Goal: Task Accomplishment & Management: Use online tool/utility

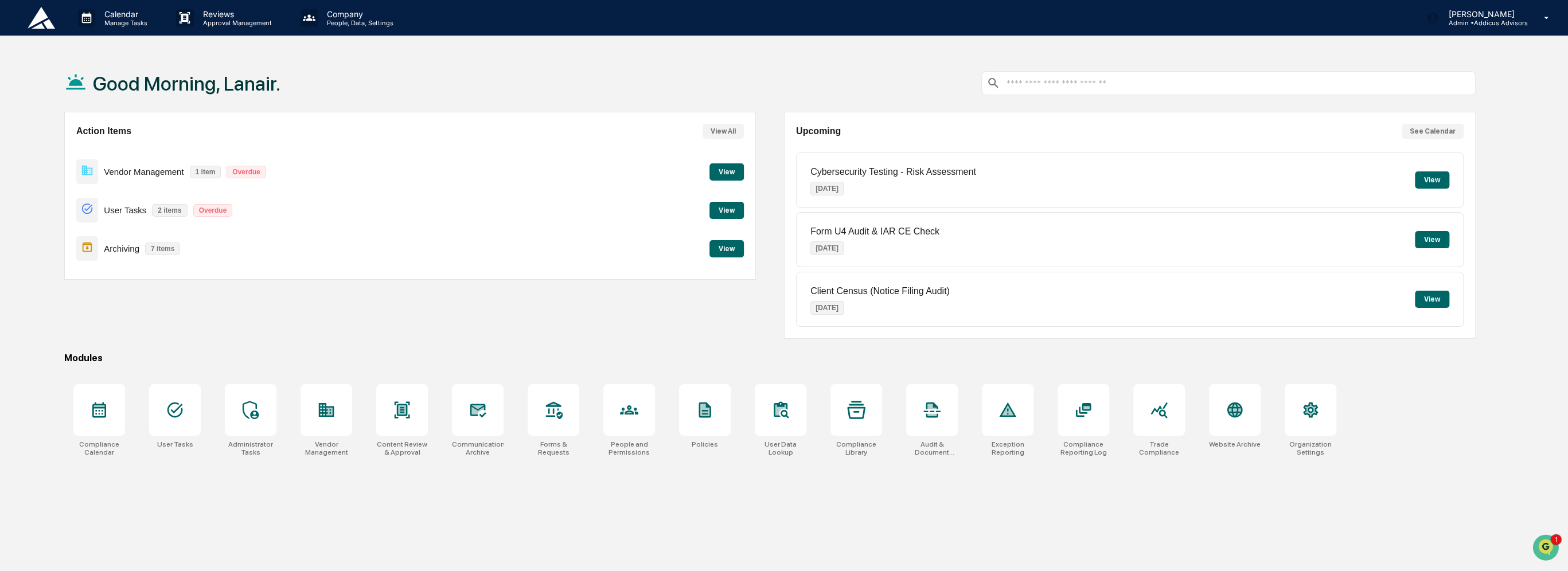
click at [726, 244] on button "View" at bounding box center [726, 249] width 34 height 17
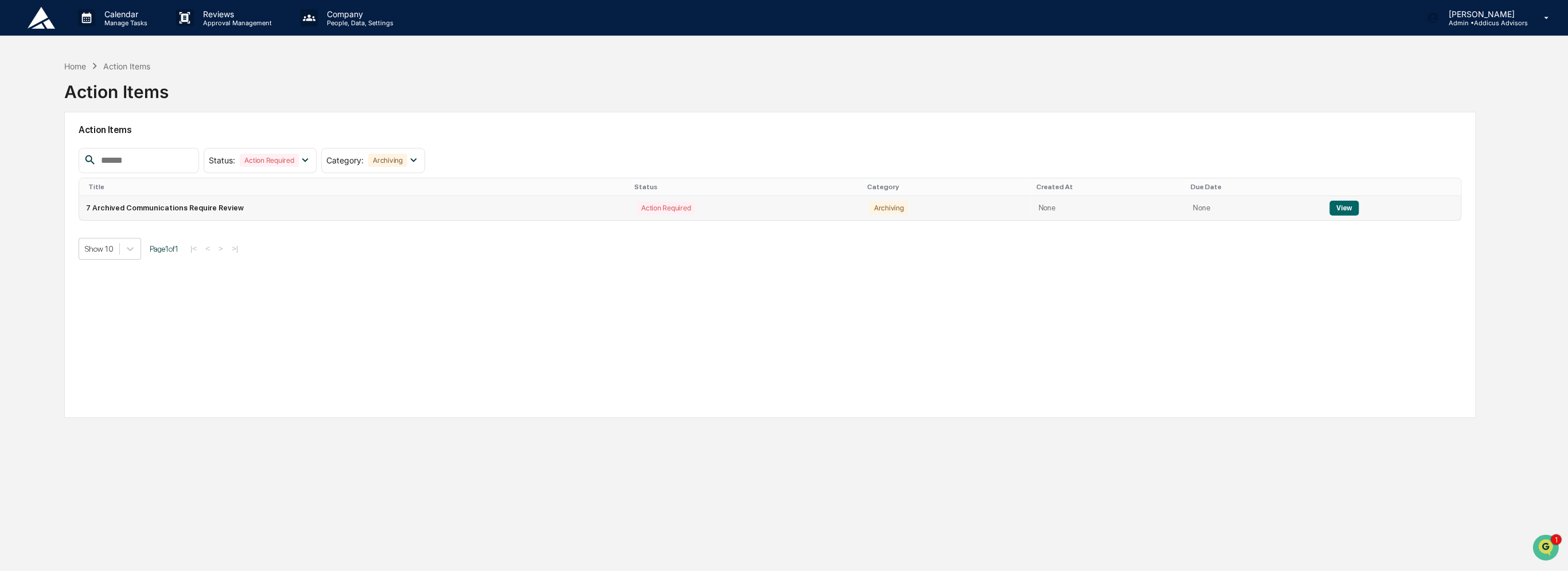
click at [1334, 210] on button "View" at bounding box center [1344, 208] width 29 height 15
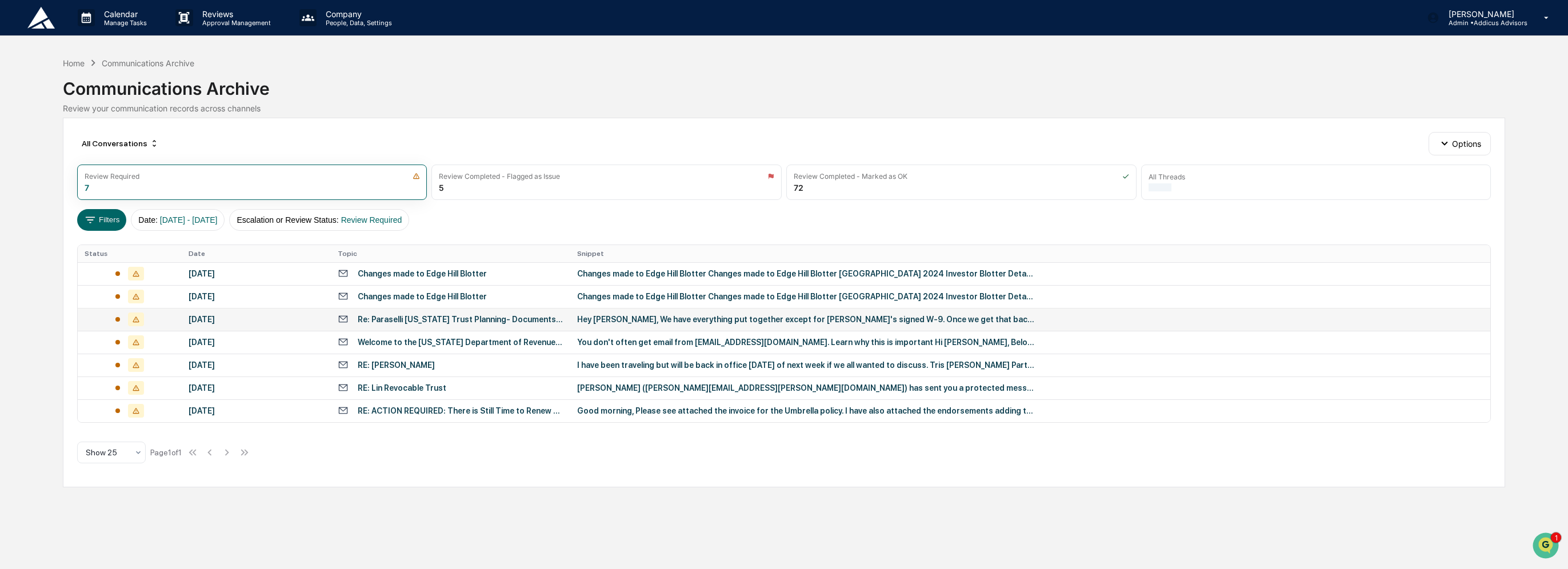
click at [520, 321] on div "Re: Paraselli [US_STATE] Trust Planning- Documents for signature" at bounding box center [461, 319] width 206 height 9
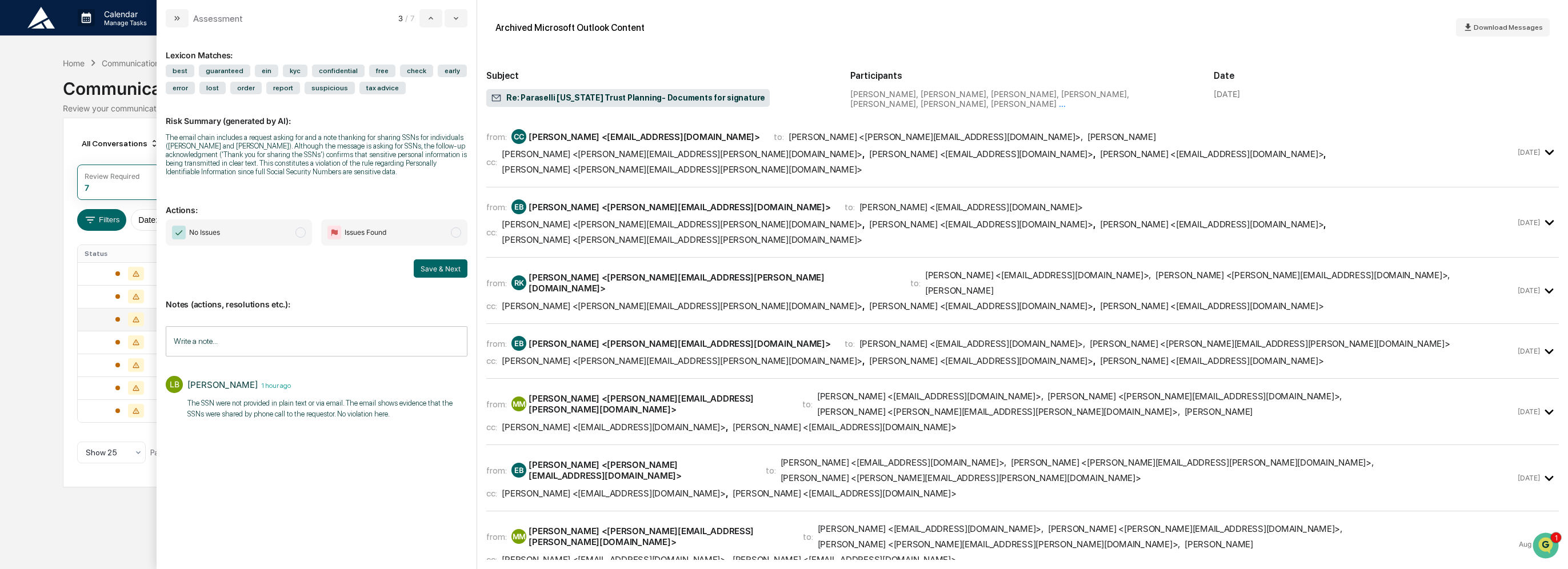
click at [301, 236] on span "modal" at bounding box center [300, 232] width 10 height 10
click at [440, 264] on button "Save & Next" at bounding box center [441, 268] width 54 height 18
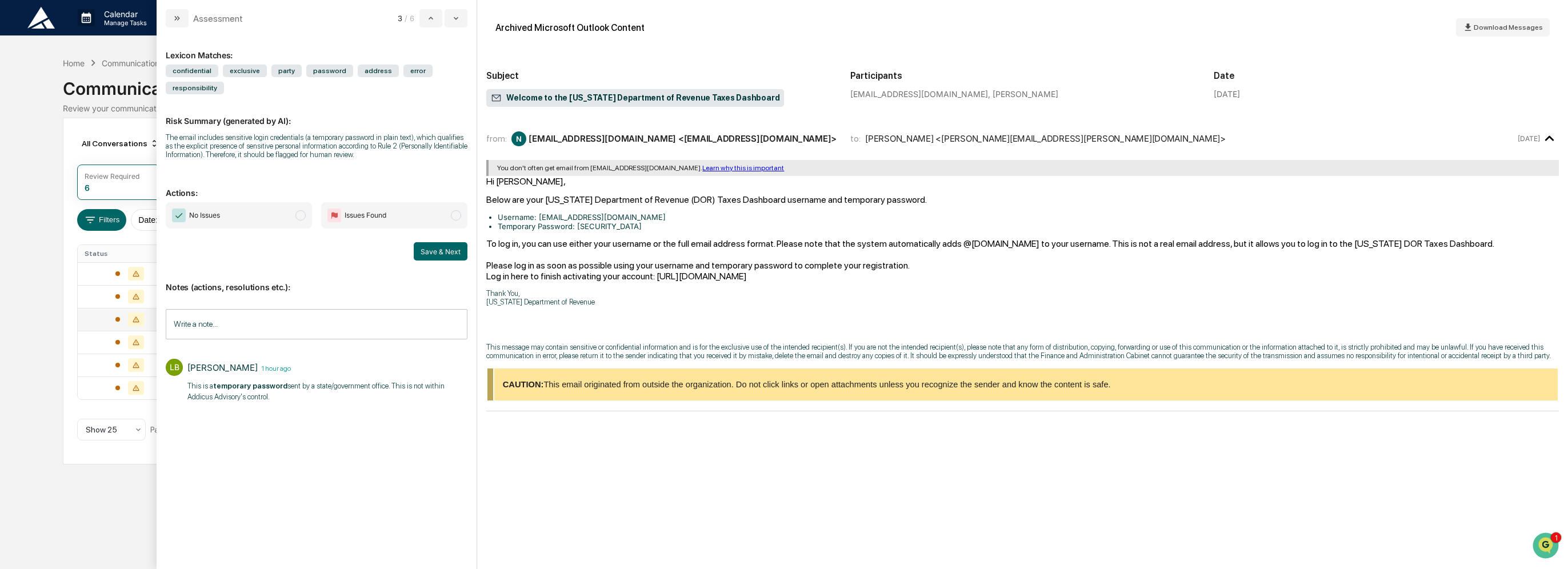
click at [296, 215] on span "modal" at bounding box center [300, 215] width 10 height 10
click at [450, 251] on button "Save & Next" at bounding box center [441, 251] width 54 height 18
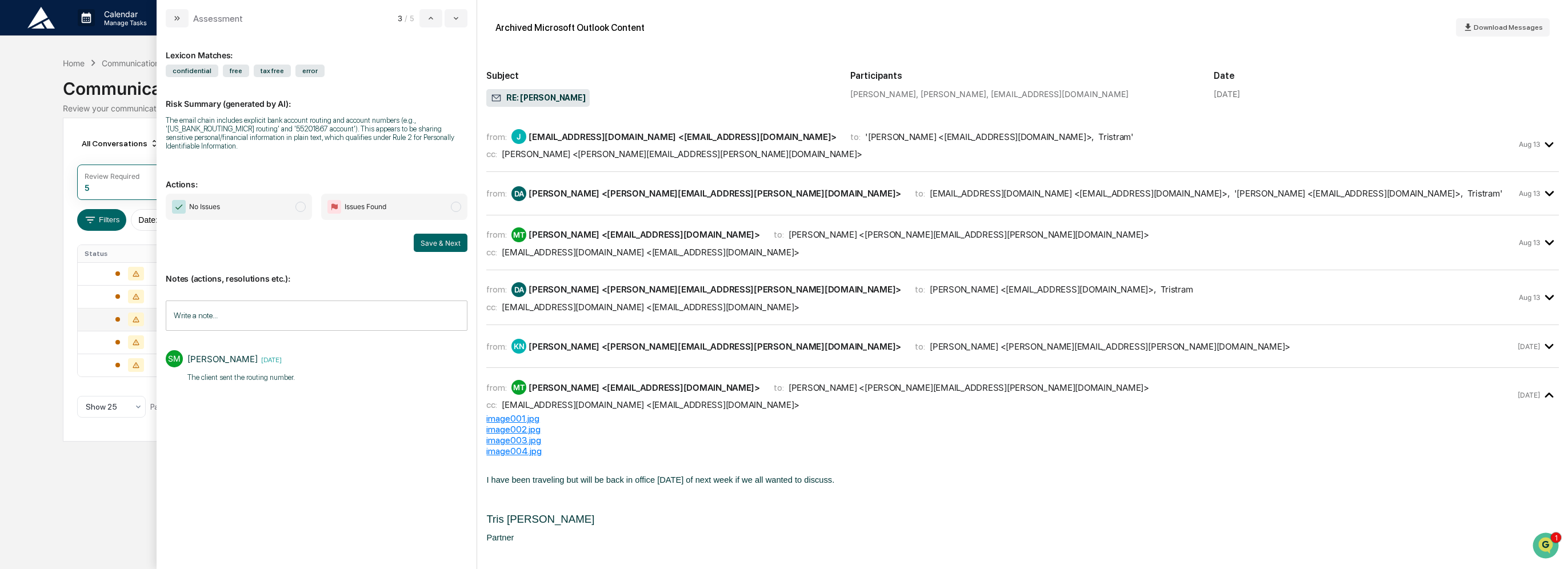
click at [301, 206] on span "No Issues" at bounding box center [239, 206] width 146 height 26
click at [430, 237] on button "Save & Next" at bounding box center [441, 243] width 54 height 18
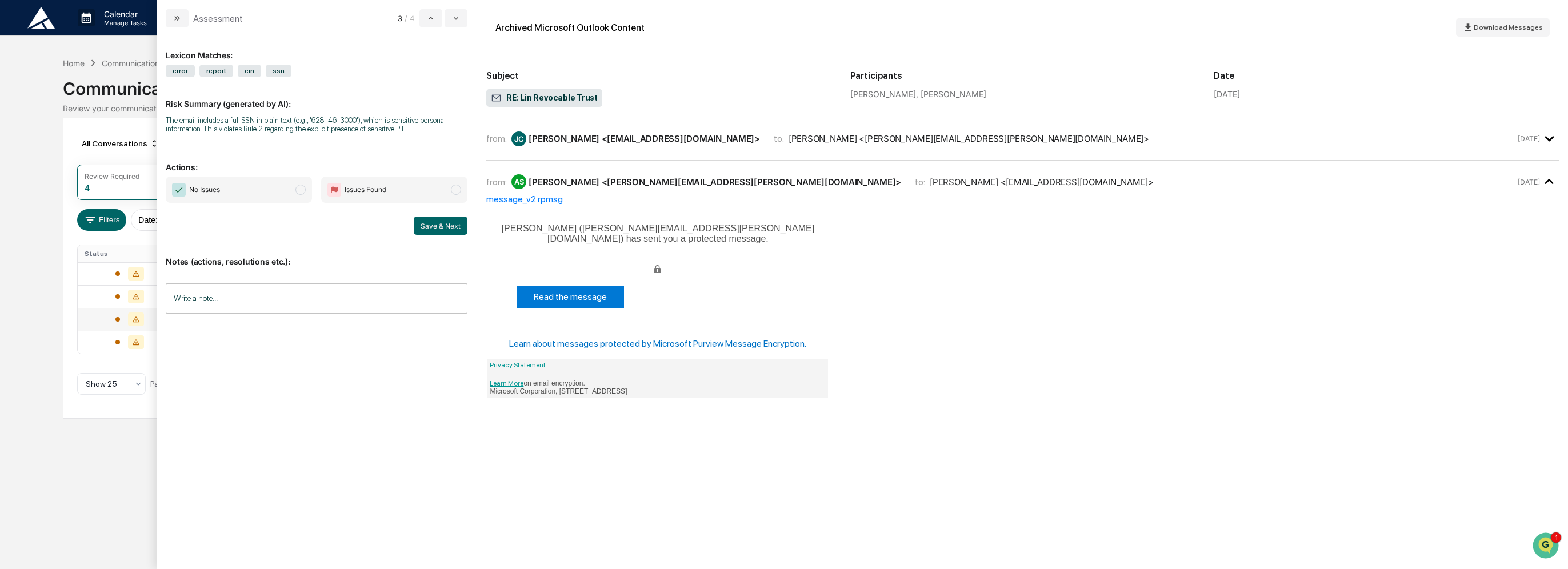
click at [665, 146] on div "from: [PERSON_NAME] <[EMAIL_ADDRESS][DOMAIN_NAME]> to: [PERSON_NAME] <[PERSON_N…" at bounding box center [1023, 138] width 1073 height 24
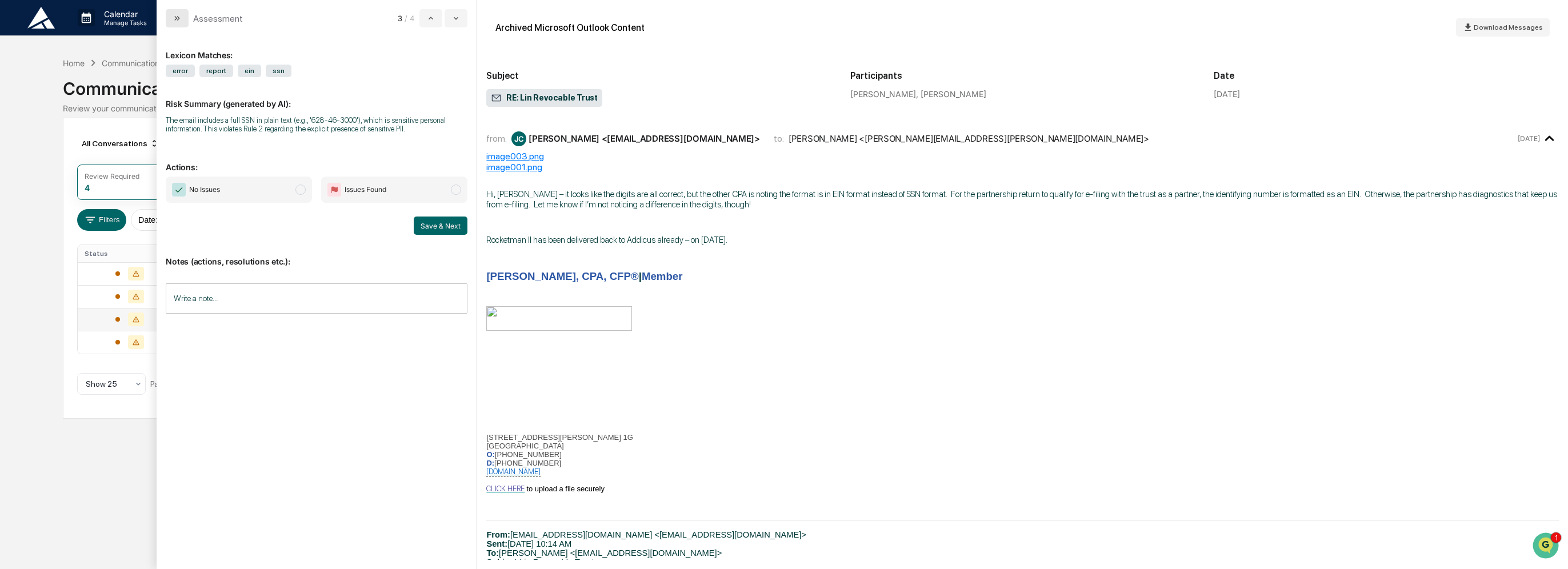
click at [178, 16] on icon "modal" at bounding box center [178, 18] width 3 height 5
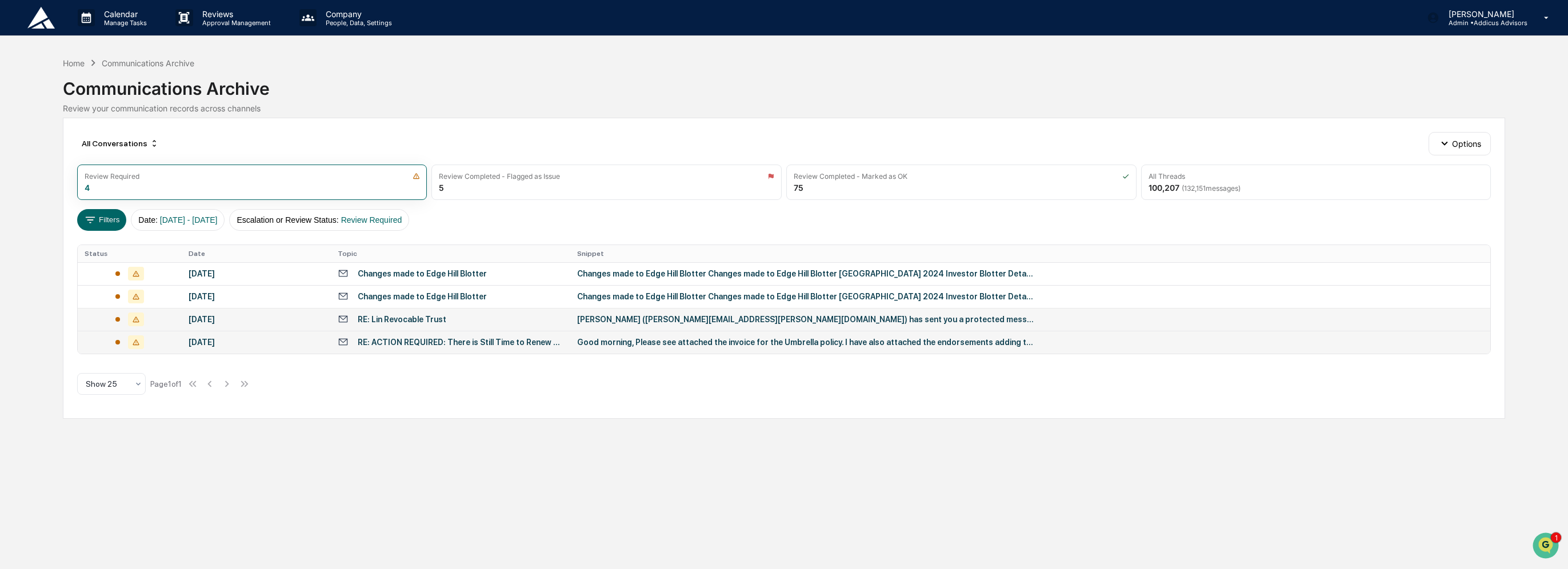
click at [559, 346] on div "RE: ACTION REQUIRED: There is Still Time to Renew Your Coverage – 2025 Lion Str…" at bounding box center [461, 342] width 206 height 9
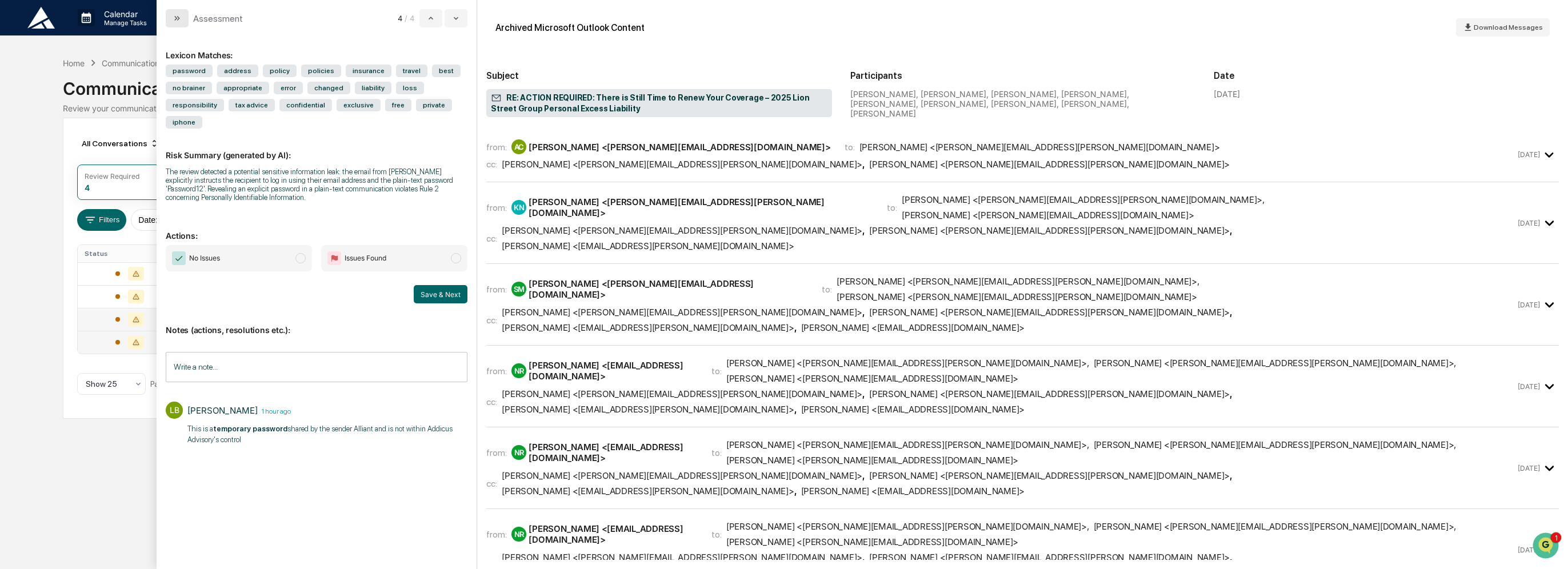
click at [177, 21] on icon "modal" at bounding box center [177, 18] width 9 height 9
